Goal: Task Accomplishment & Management: Manage account settings

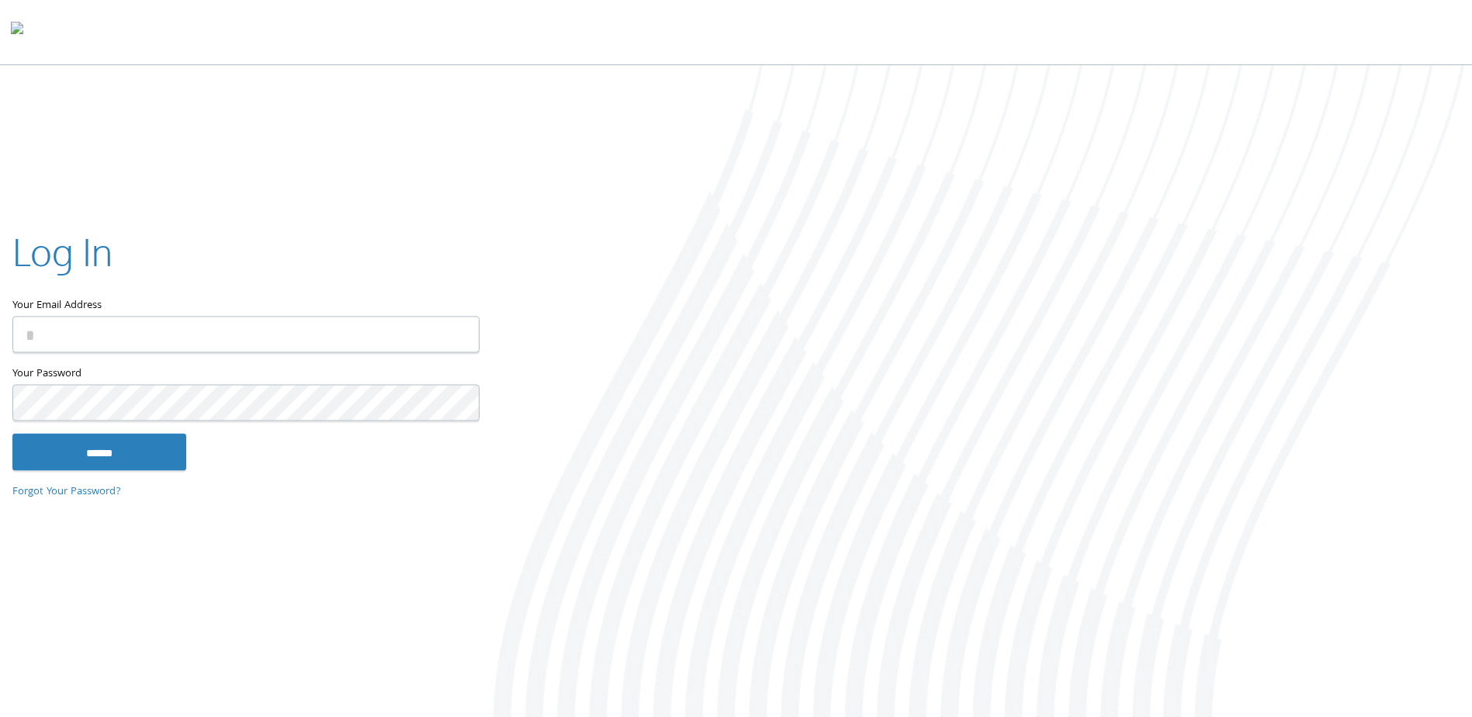
click at [219, 335] on input "Your Email Address" at bounding box center [245, 335] width 467 height 36
type input "**********"
click at [12, 434] on input "******" at bounding box center [99, 452] width 174 height 37
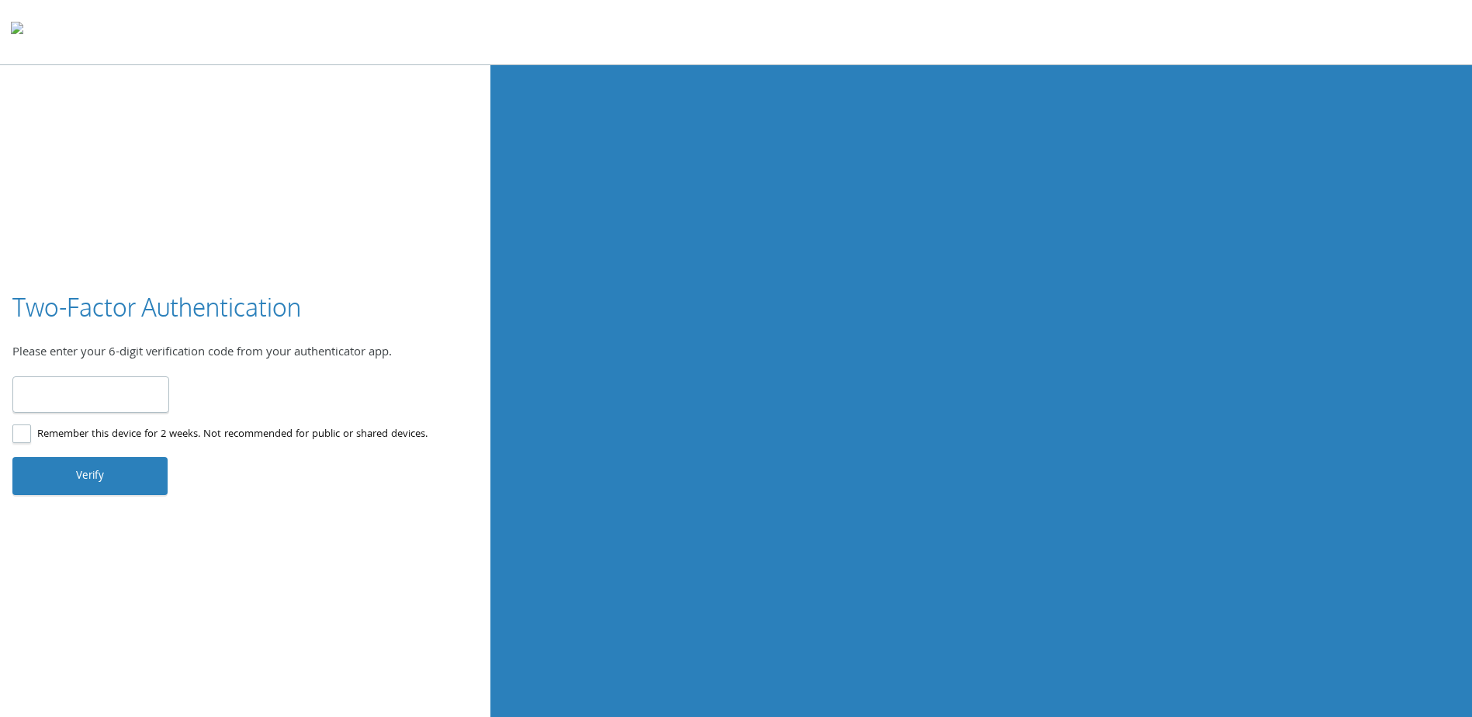
type input "******"
